Goal: Use online tool/utility: Utilize a website feature to perform a specific function

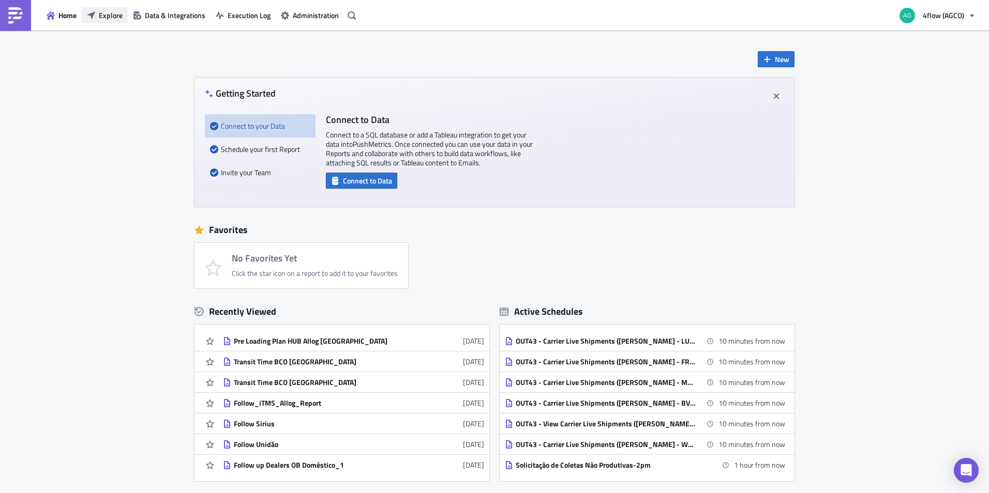
click at [99, 12] on span "Explore" at bounding box center [111, 15] width 24 height 11
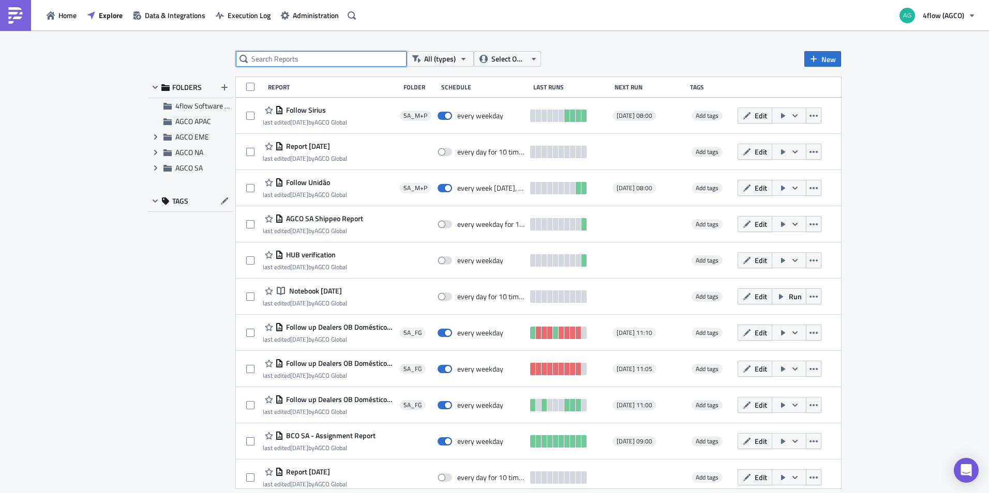
click at [342, 56] on input "text" at bounding box center [321, 59] width 171 height 16
paste input "International"
type input "International"
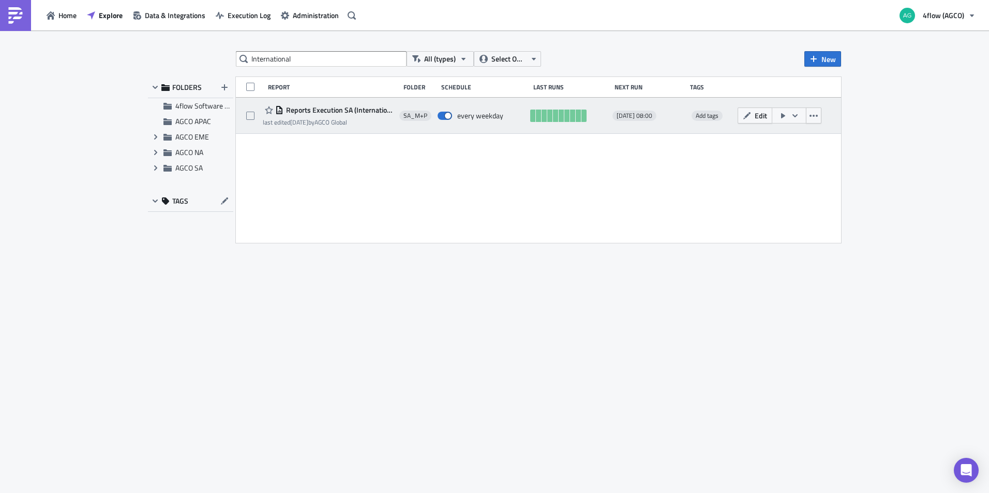
click at [346, 111] on span "Reports Execution SA (International)" at bounding box center [338, 110] width 111 height 9
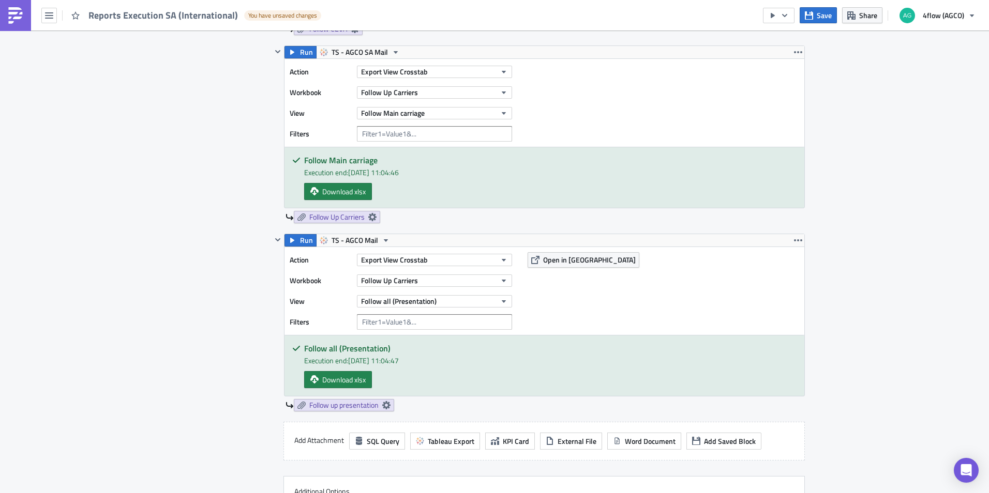
scroll to position [1086, 0]
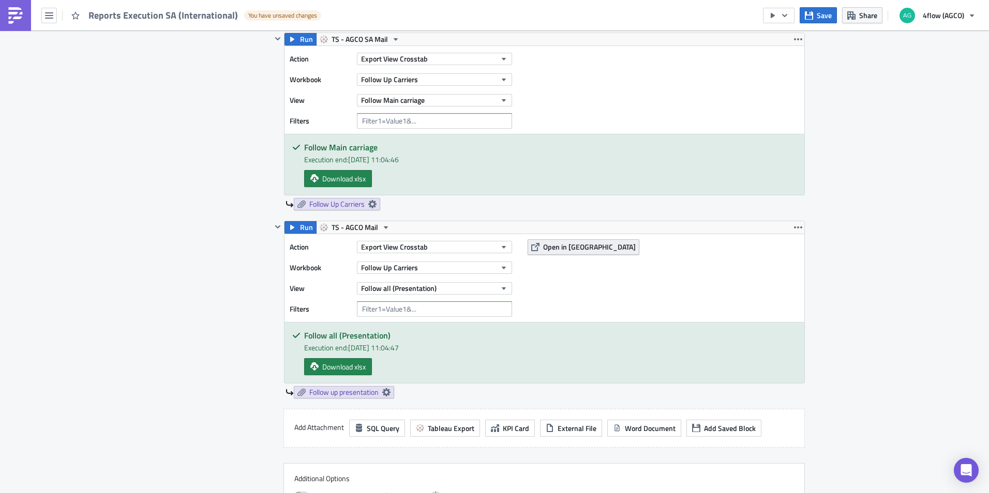
click at [543, 250] on span "Open in [GEOGRAPHIC_DATA]" at bounding box center [589, 247] width 93 height 11
click at [502, 288] on icon "button" at bounding box center [504, 289] width 4 height 3
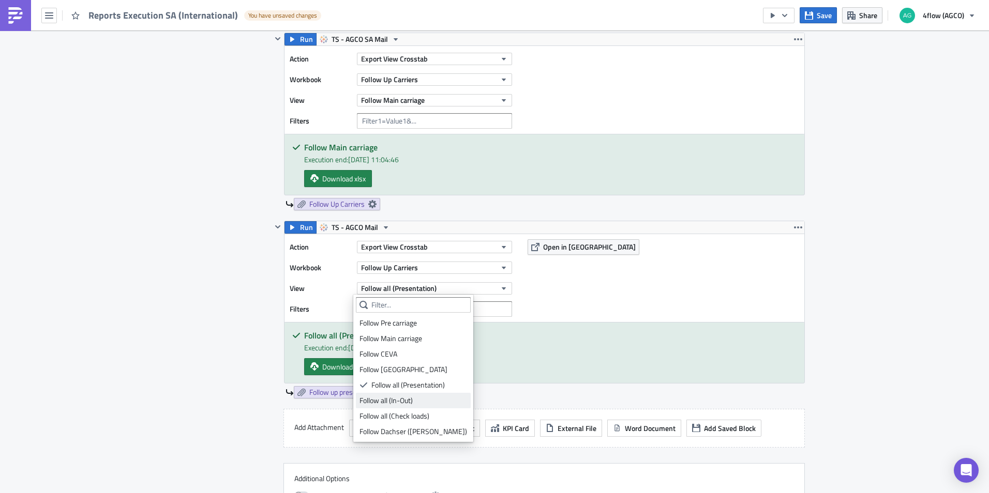
click at [413, 402] on div "Follow all (In-Out)" at bounding box center [414, 401] width 108 height 10
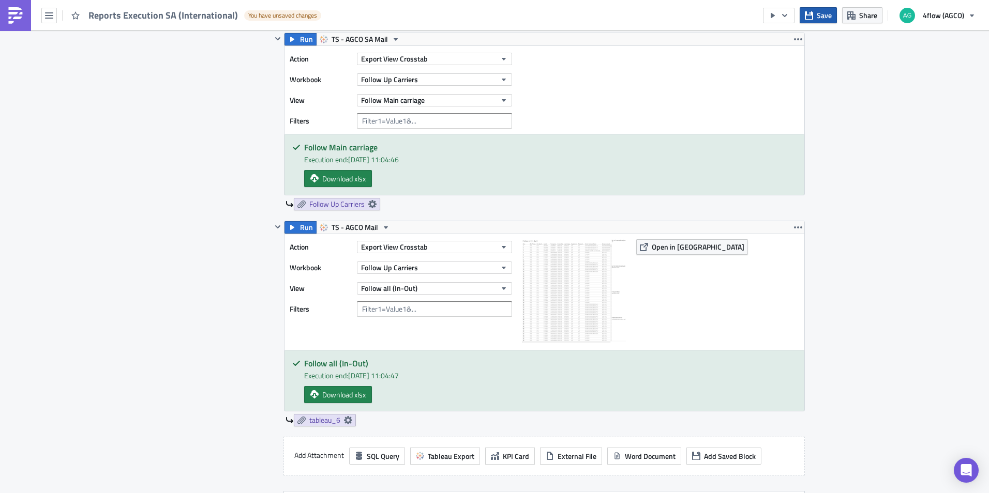
click at [820, 13] on span "Save" at bounding box center [824, 15] width 15 height 11
click at [324, 422] on span "tableau_6" at bounding box center [324, 420] width 31 height 9
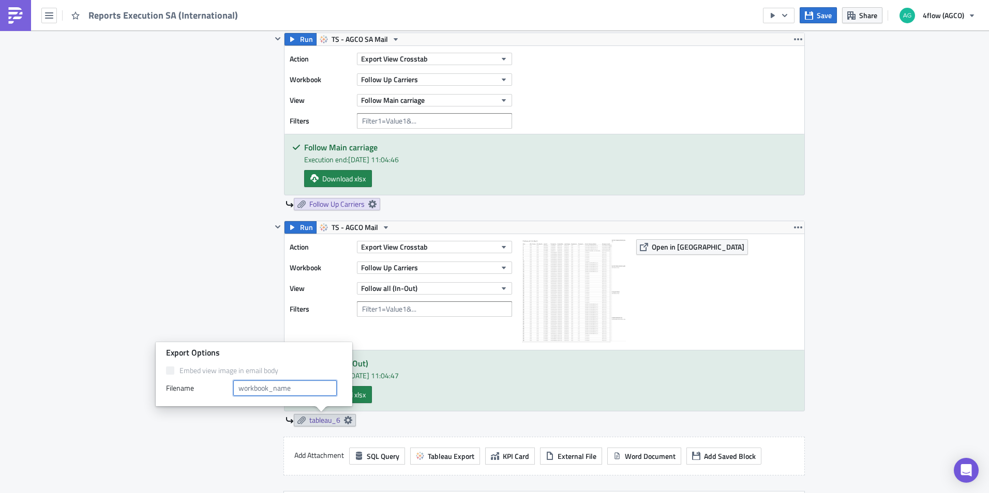
click at [277, 392] on input "text" at bounding box center [284, 389] width 103 height 16
type input "Follow Up Carriers"
type input "Follow all (In-Out)"
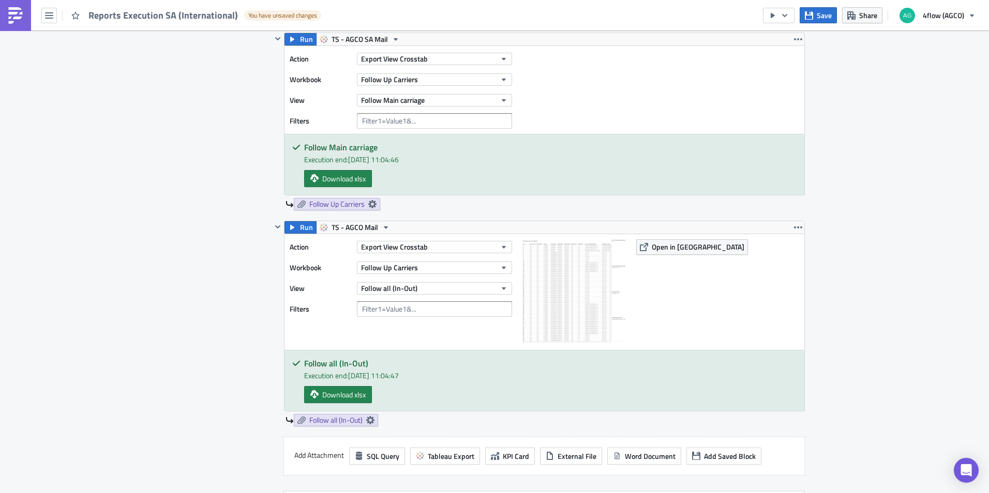
click at [493, 384] on div "Follow all (In-Out) Execution end: [DATE] 11:04:47 Download xlsx" at bounding box center [544, 381] width 520 height 61
click at [822, 17] on span "Save" at bounding box center [824, 15] width 15 height 11
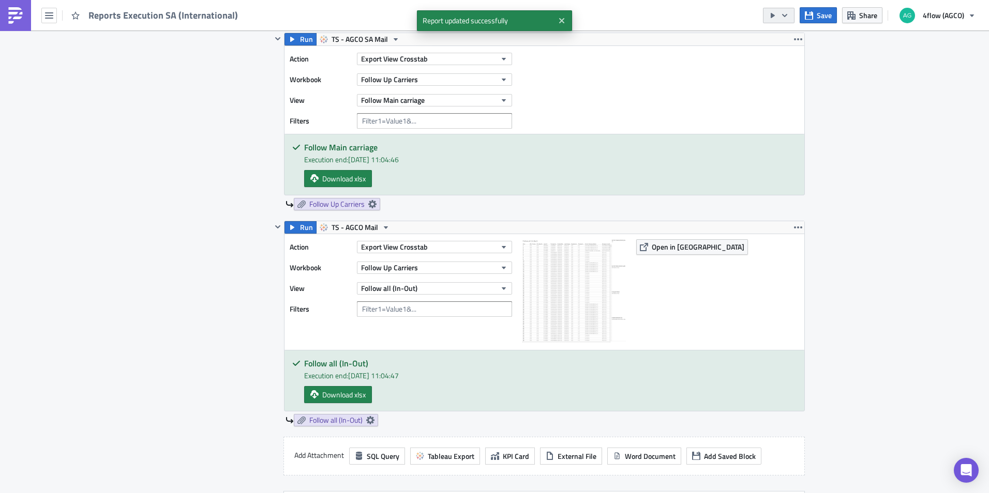
click at [777, 18] on icon "button" at bounding box center [773, 15] width 8 height 8
click at [786, 54] on div "Run Report" at bounding box center [810, 57] width 81 height 10
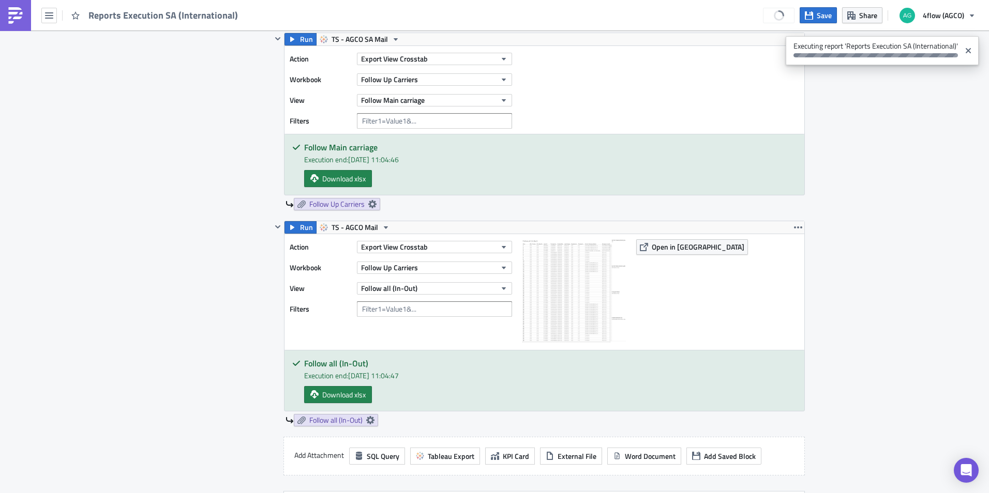
click at [864, 209] on div "SA_M+P Execution Log Edit " Reports Execution SA (International) " Settings Con…" at bounding box center [494, 106] width 989 height 2324
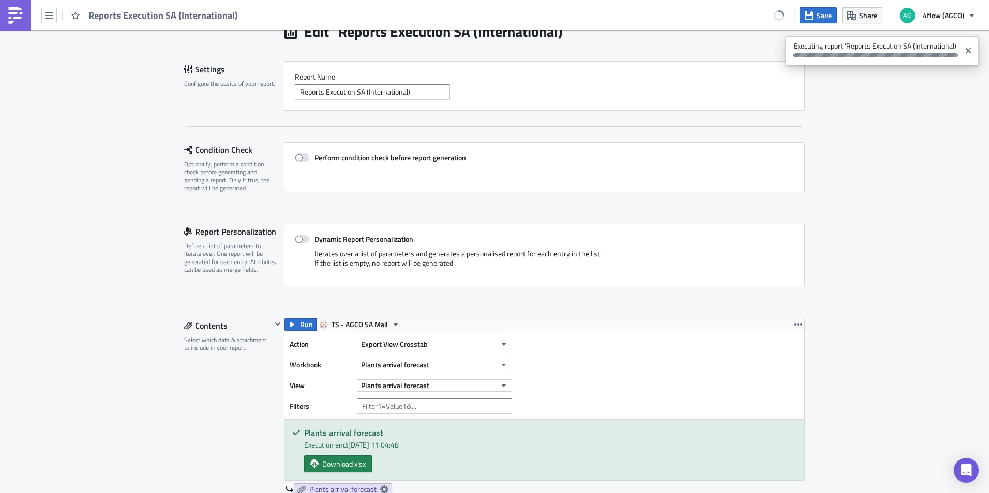
scroll to position [0, 0]
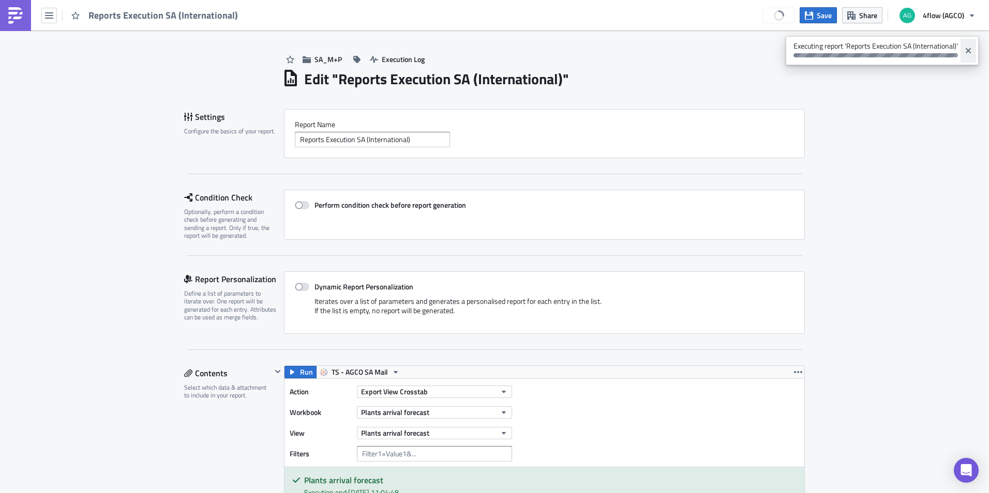
click at [969, 51] on icon "Close" at bounding box center [968, 50] width 5 height 5
click at [822, 15] on span "Save" at bounding box center [824, 15] width 15 height 11
click at [813, 21] on button "Save" at bounding box center [818, 15] width 37 height 16
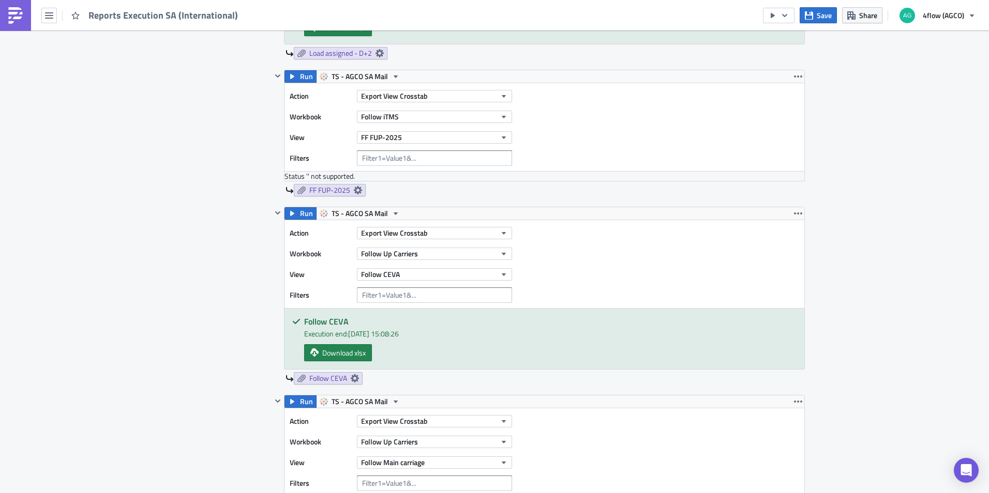
scroll to position [1035, 0]
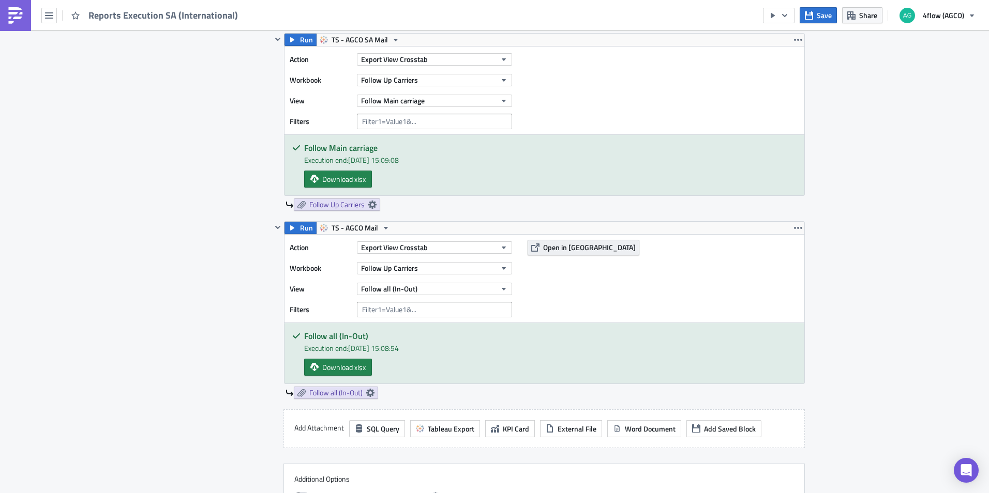
click at [536, 245] on button "Open in [GEOGRAPHIC_DATA]" at bounding box center [584, 248] width 112 height 16
